Goal: Task Accomplishment & Management: Use online tool/utility

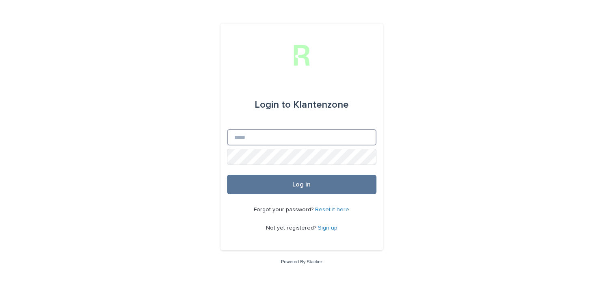
click at [252, 132] on input "Email" at bounding box center [302, 137] width 150 height 16
type input "**********"
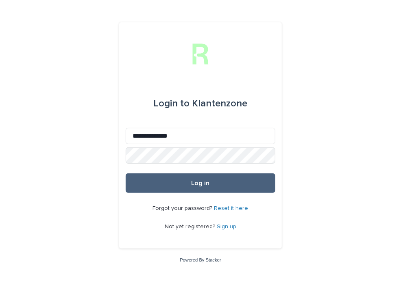
click at [196, 188] on button "Log in" at bounding box center [201, 183] width 150 height 20
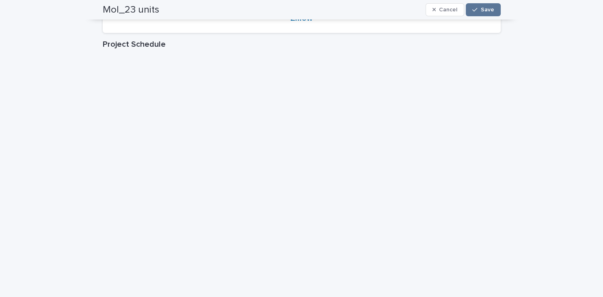
scroll to position [117, 0]
